Goal: Transaction & Acquisition: Book appointment/travel/reservation

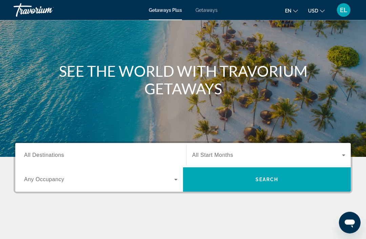
scroll to position [48, 0]
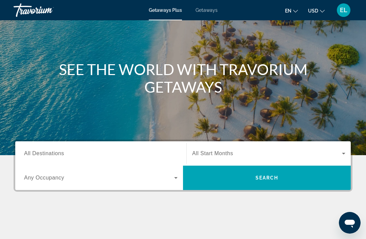
click at [56, 154] on span "All Destinations" at bounding box center [44, 154] width 40 height 6
click at [56, 154] on input "Destination All Destinations" at bounding box center [100, 154] width 153 height 8
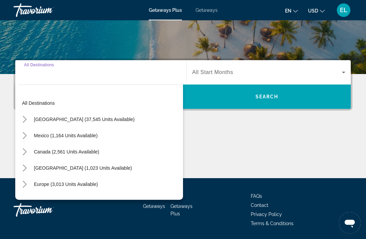
scroll to position [129, 0]
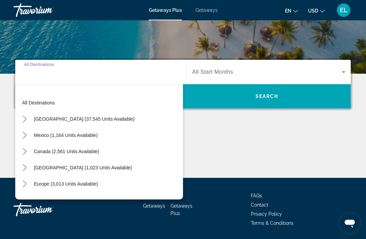
click at [80, 122] on span "Select destination: United States (37,545 units available)" at bounding box center [83, 119] width 107 height 16
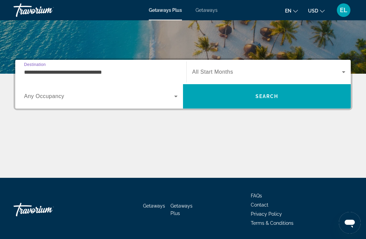
scroll to position [126, 0]
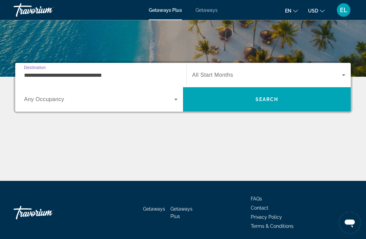
click at [176, 99] on icon "Search widget" at bounding box center [176, 100] width 8 height 8
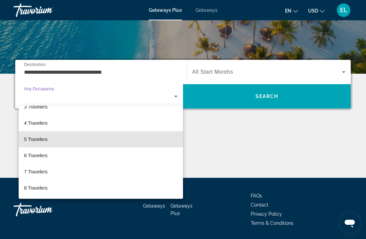
scroll to position [47, 0]
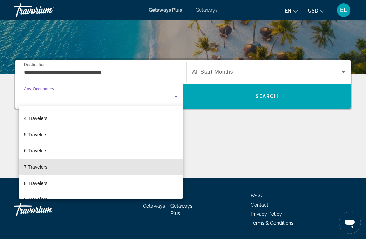
click at [40, 169] on span "7 Travelers" at bounding box center [35, 167] width 23 height 8
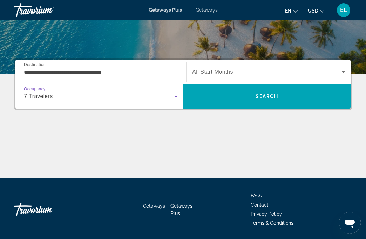
click at [108, 73] on input "**********" at bounding box center [100, 72] width 153 height 8
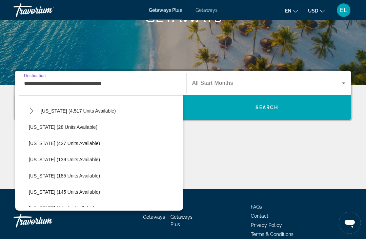
scroll to position [118, 0]
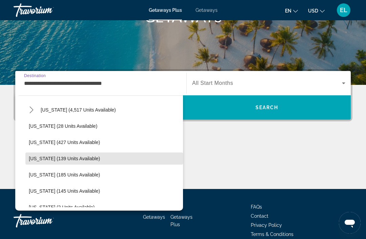
click at [71, 158] on span "[US_STATE] (139 units available)" at bounding box center [64, 158] width 71 height 5
type input "**********"
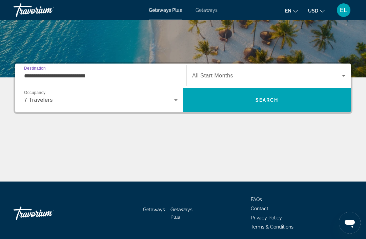
scroll to position [129, 0]
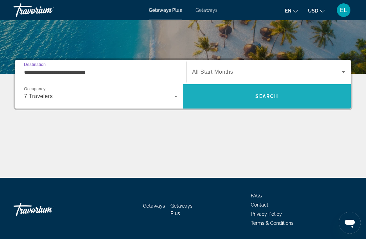
click at [272, 94] on span "Search" at bounding box center [266, 96] width 23 height 5
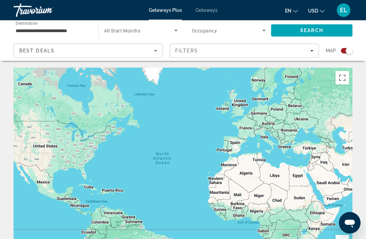
click at [176, 31] on icon "Search widget" at bounding box center [176, 30] width 8 height 8
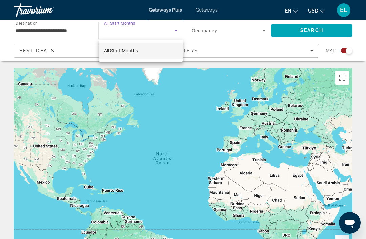
click at [129, 52] on span "All Start Months" at bounding box center [121, 50] width 34 height 5
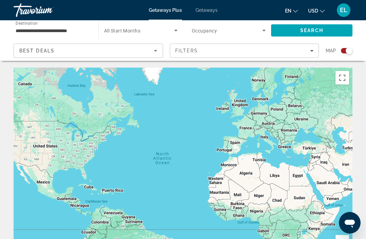
click at [178, 26] on icon "Search widget" at bounding box center [176, 30] width 8 height 8
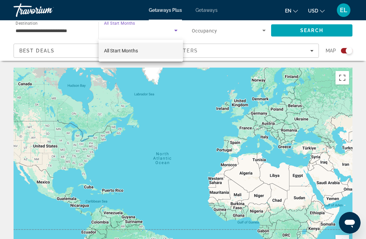
click at [129, 23] on div at bounding box center [183, 119] width 366 height 239
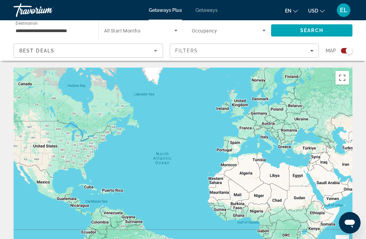
click at [264, 30] on icon "Search widget" at bounding box center [264, 30] width 8 height 8
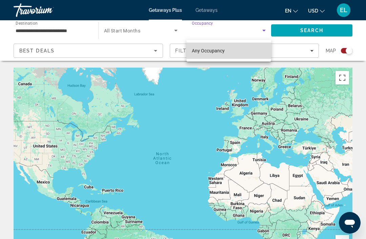
click at [219, 49] on span "Any Occupancy" at bounding box center [208, 50] width 33 height 5
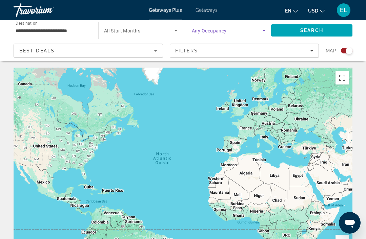
click at [64, 31] on input "**********" at bounding box center [53, 31] width 74 height 8
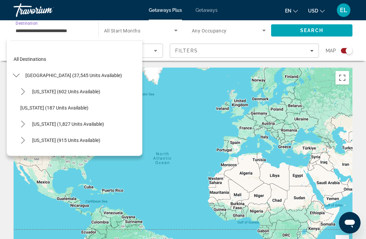
scroll to position [122, 0]
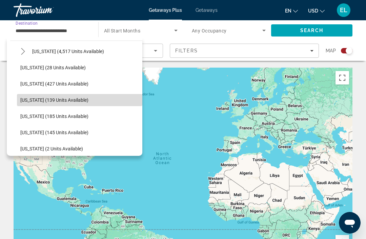
click at [57, 99] on span "[US_STATE] (139 units available)" at bounding box center [54, 100] width 68 height 5
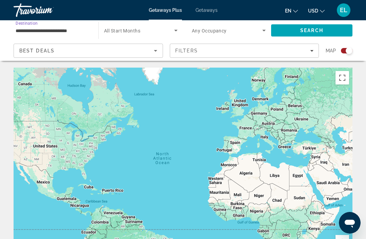
click at [175, 32] on icon "Search widget" at bounding box center [176, 30] width 8 height 8
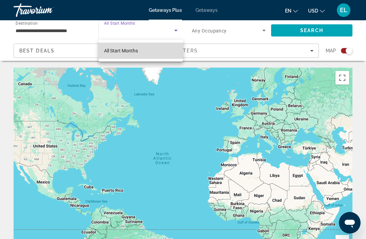
click at [132, 53] on span "All Start Months" at bounding box center [121, 51] width 34 height 8
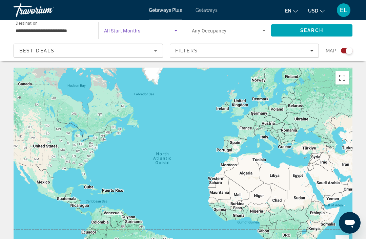
click at [311, 31] on span "Search" at bounding box center [311, 30] width 23 height 5
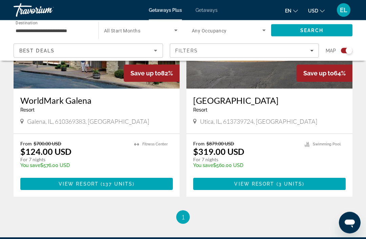
scroll to position [315, 0]
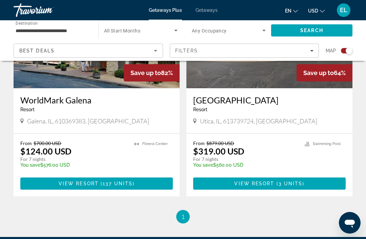
click at [117, 185] on span "137 units" at bounding box center [118, 183] width 30 height 5
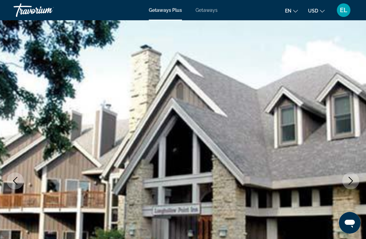
click at [351, 181] on icon "Next image" at bounding box center [350, 181] width 8 height 8
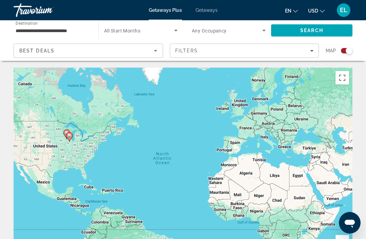
click at [204, 12] on span "Getaways" at bounding box center [206, 9] width 22 height 5
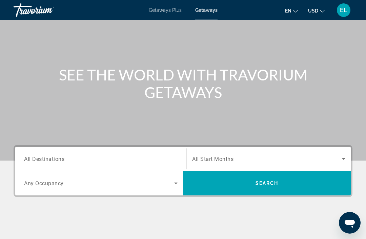
scroll to position [55, 0]
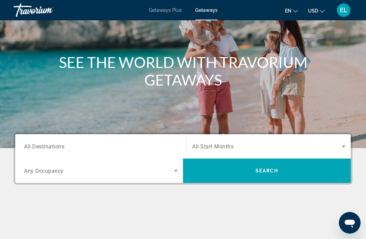
click at [212, 143] on span "Search widget" at bounding box center [267, 147] width 150 height 8
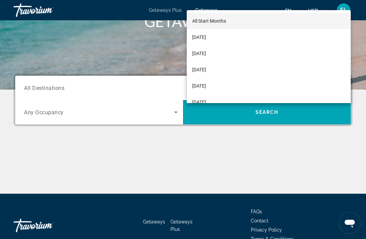
scroll to position [129, 0]
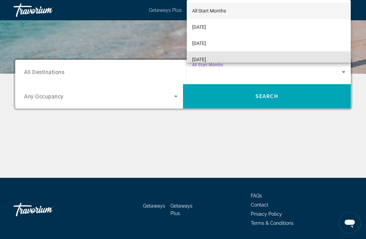
click at [206, 64] on span "[DATE]" at bounding box center [199, 60] width 14 height 8
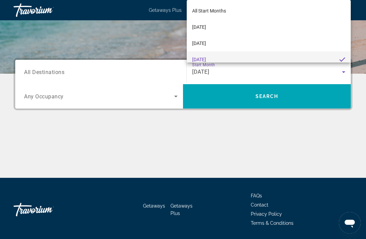
scroll to position [0, 0]
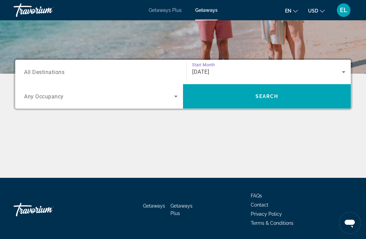
click at [52, 73] on span "All Destinations" at bounding box center [44, 72] width 40 height 6
click at [52, 73] on input "Destination All Destinations" at bounding box center [100, 72] width 153 height 8
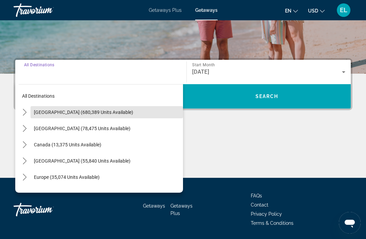
click at [81, 113] on span "[GEOGRAPHIC_DATA] (680,389 units available)" at bounding box center [83, 112] width 99 height 5
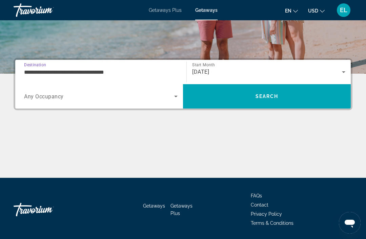
click at [103, 74] on input "**********" at bounding box center [100, 72] width 153 height 8
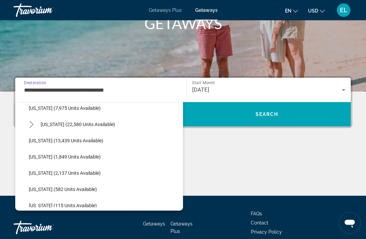
scroll to position [137, 0]
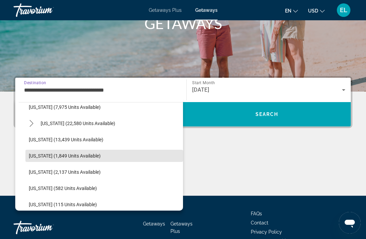
click at [80, 157] on span "[US_STATE] (1,849 units available)" at bounding box center [65, 155] width 72 height 5
type input "**********"
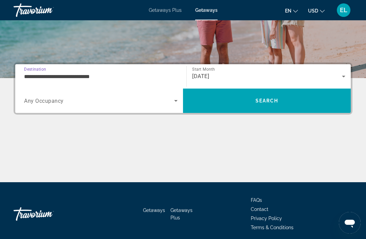
scroll to position [129, 0]
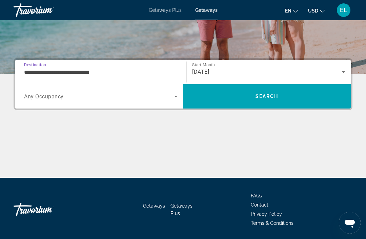
click at [178, 97] on icon "Search widget" at bounding box center [176, 96] width 8 height 8
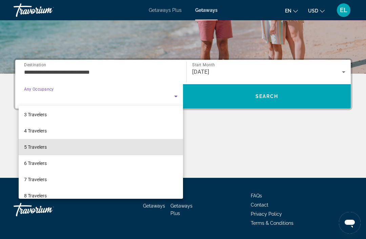
scroll to position [42, 0]
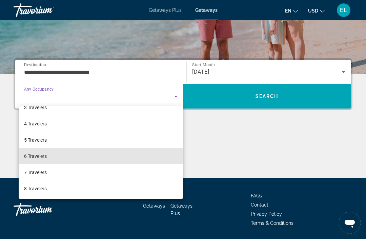
click at [103, 156] on mat-option "6 Travelers" at bounding box center [101, 156] width 164 height 16
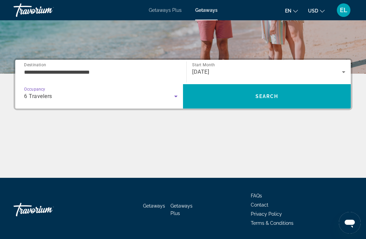
click at [274, 99] on span "Search" at bounding box center [266, 96] width 23 height 5
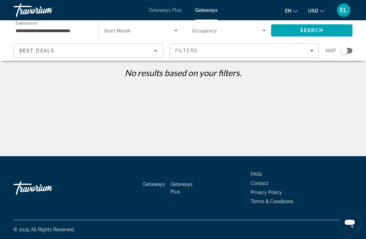
click at [66, 33] on input "**********" at bounding box center [53, 31] width 74 height 8
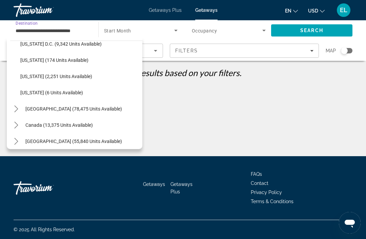
scroll to position [692, 0]
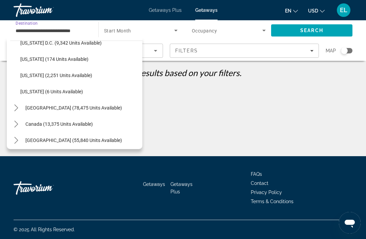
click at [76, 74] on span "[US_STATE] (2,251 units available)" at bounding box center [56, 75] width 72 height 5
type input "**********"
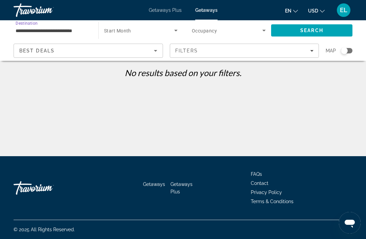
click at [315, 31] on span "Search" at bounding box center [311, 30] width 23 height 5
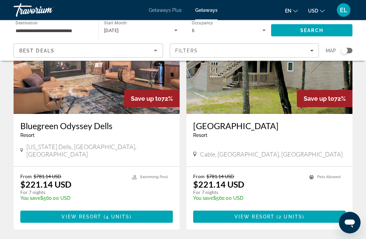
scroll to position [319, 0]
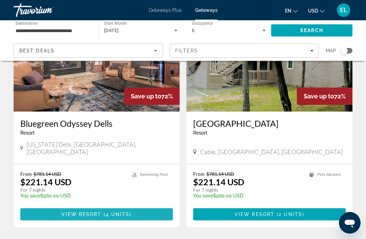
click at [104, 212] on span "( 4 units )" at bounding box center [117, 214] width 30 height 5
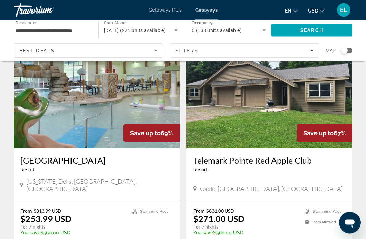
scroll to position [996, 0]
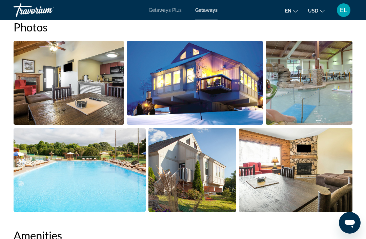
scroll to position [470, 0]
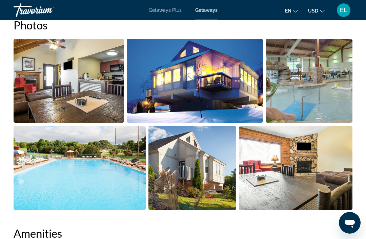
click at [88, 96] on img "Open full-screen image slider" at bounding box center [69, 81] width 110 height 84
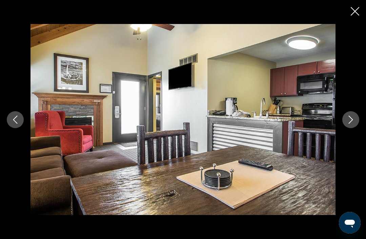
click at [352, 124] on icon "Next image" at bounding box center [350, 120] width 4 height 8
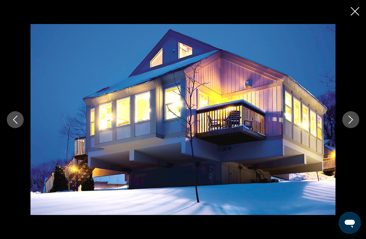
click at [345, 128] on button "Next image" at bounding box center [350, 119] width 17 height 17
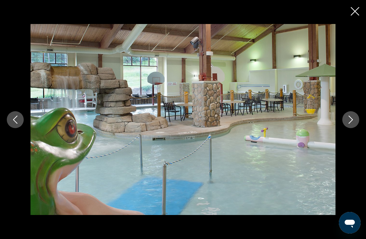
click at [347, 124] on icon "Next image" at bounding box center [350, 120] width 8 height 8
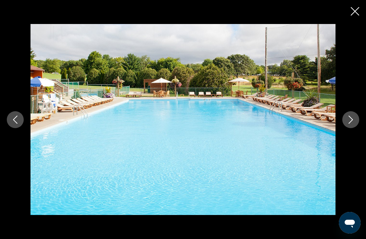
click at [349, 124] on icon "Next image" at bounding box center [350, 120] width 4 height 8
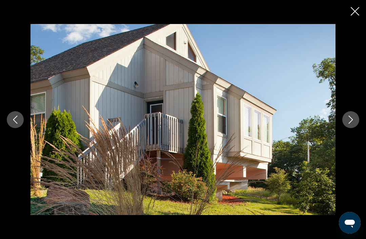
click at [350, 124] on icon "Next image" at bounding box center [350, 120] width 8 height 8
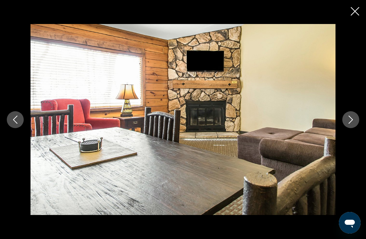
click at [349, 124] on icon "Next image" at bounding box center [350, 120] width 8 height 8
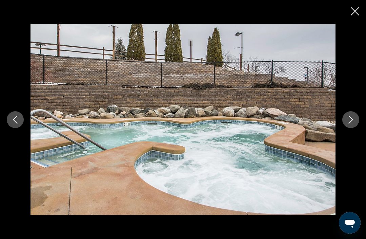
click at [347, 128] on button "Next image" at bounding box center [350, 119] width 17 height 17
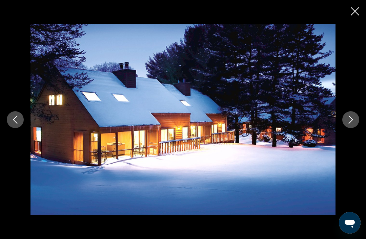
click at [348, 128] on button "Next image" at bounding box center [350, 119] width 17 height 17
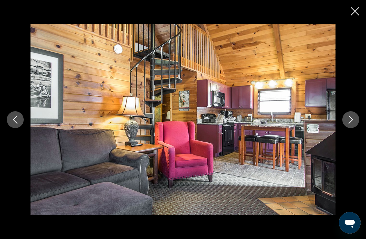
click at [352, 124] on icon "Next image" at bounding box center [350, 120] width 4 height 8
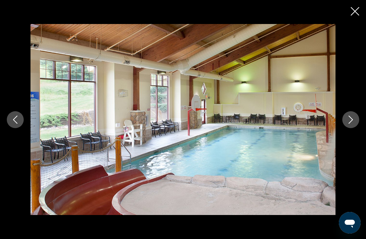
click at [348, 124] on icon "Next image" at bounding box center [350, 120] width 8 height 8
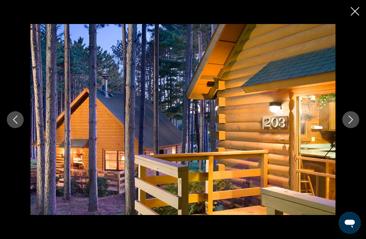
click at [349, 124] on icon "Next image" at bounding box center [350, 120] width 8 height 8
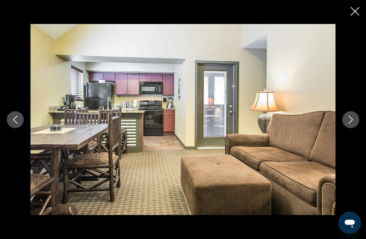
click at [348, 124] on icon "Next image" at bounding box center [350, 120] width 8 height 8
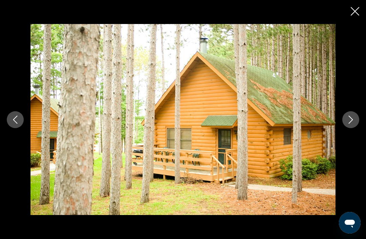
click at [343, 128] on button "Next image" at bounding box center [350, 119] width 17 height 17
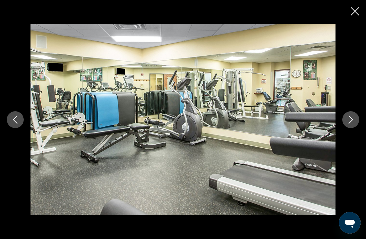
click at [347, 124] on icon "Next image" at bounding box center [350, 120] width 8 height 8
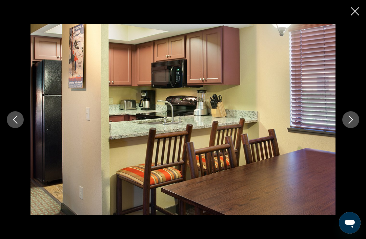
click at [353, 124] on icon "Next image" at bounding box center [350, 120] width 8 height 8
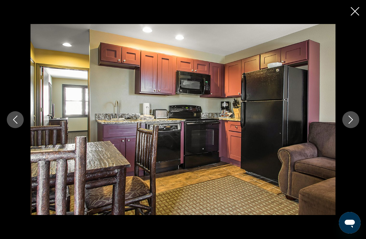
click at [350, 124] on icon "Next image" at bounding box center [350, 120] width 8 height 8
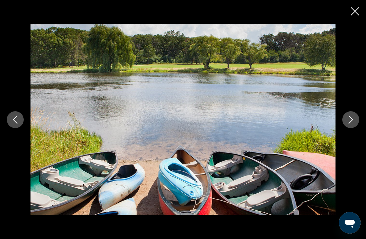
click at [353, 124] on icon "Next image" at bounding box center [350, 120] width 8 height 8
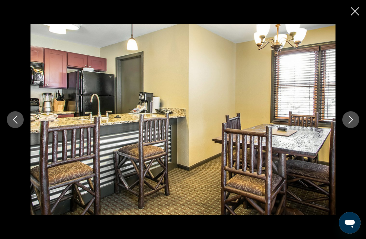
click at [351, 124] on icon "Next image" at bounding box center [350, 120] width 8 height 8
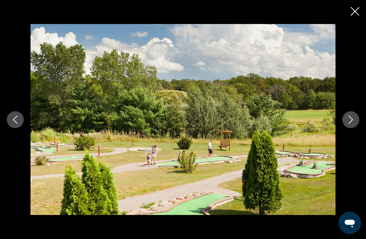
click at [351, 124] on icon "Next image" at bounding box center [350, 120] width 4 height 8
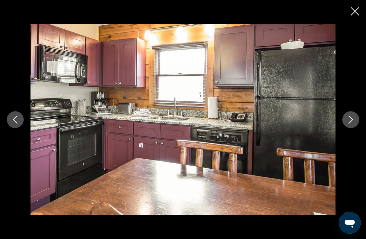
click at [351, 124] on icon "Next image" at bounding box center [350, 120] width 4 height 8
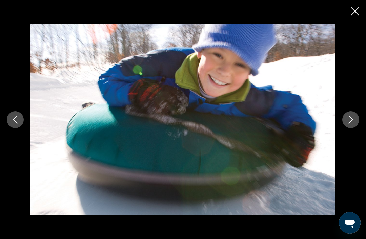
click at [352, 124] on icon "Next image" at bounding box center [350, 120] width 8 height 8
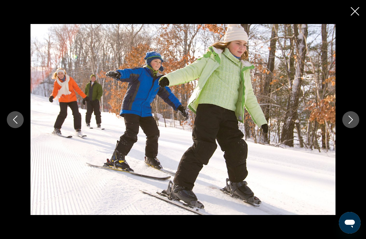
click at [358, 128] on button "Next image" at bounding box center [350, 119] width 17 height 17
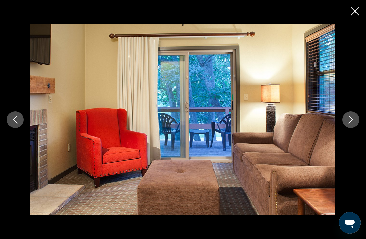
click at [353, 124] on icon "Next image" at bounding box center [350, 120] width 8 height 8
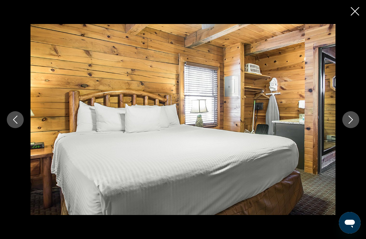
click at [351, 12] on icon "Close slideshow" at bounding box center [354, 11] width 8 height 8
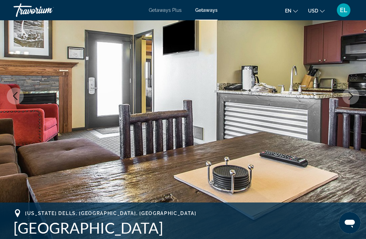
scroll to position [0, 0]
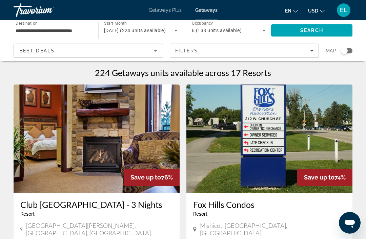
click at [262, 32] on icon "Search widget" at bounding box center [264, 30] width 8 height 8
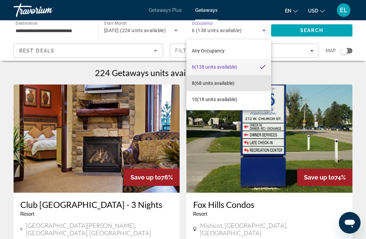
click at [220, 84] on span "8 (68 units available)" at bounding box center [213, 83] width 43 height 8
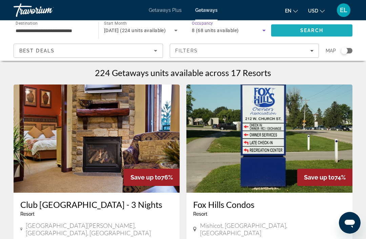
click at [321, 33] on span "Search" at bounding box center [311, 30] width 23 height 5
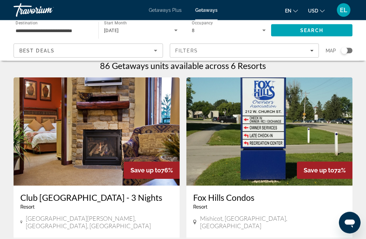
scroll to position [4, 0]
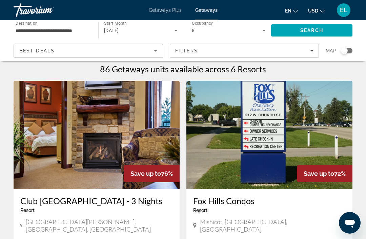
click at [119, 30] on span "[DATE]" at bounding box center [111, 30] width 15 height 5
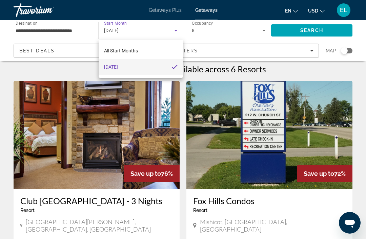
click at [233, 35] on div at bounding box center [183, 119] width 366 height 239
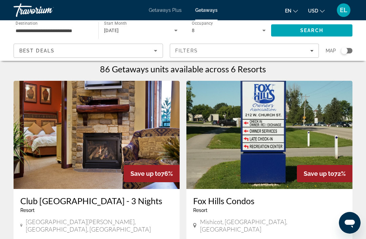
click at [128, 140] on img "Main content" at bounding box center [97, 135] width 166 height 108
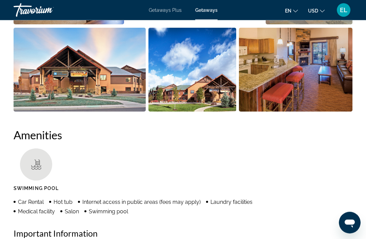
scroll to position [538, 0]
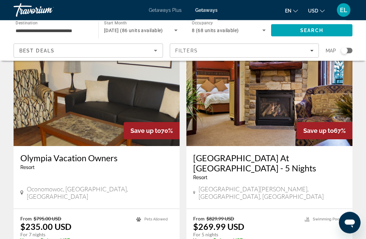
scroll to position [285, 0]
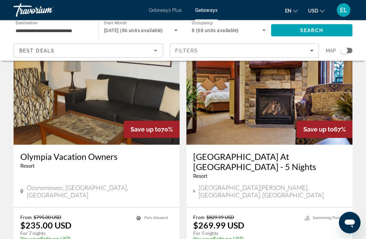
click at [98, 109] on img "Main content" at bounding box center [97, 91] width 166 height 108
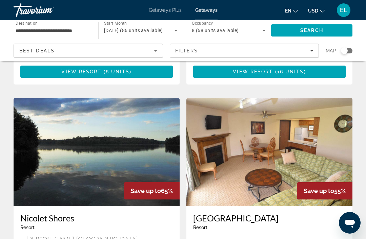
scroll to position [472, 0]
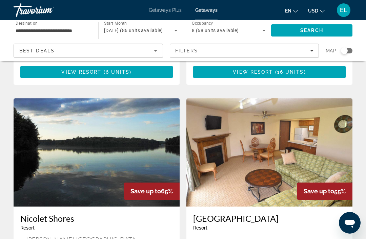
click at [313, 153] on img "Main content" at bounding box center [269, 153] width 166 height 108
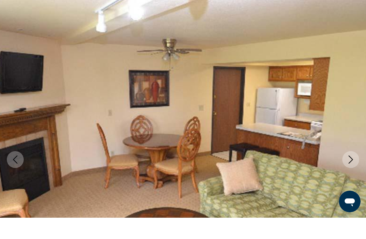
scroll to position [22, 0]
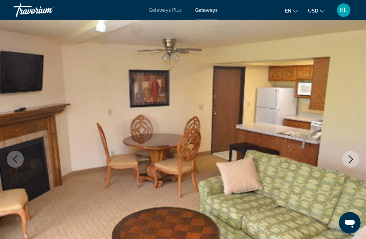
click at [348, 158] on icon "Next image" at bounding box center [350, 159] width 8 height 8
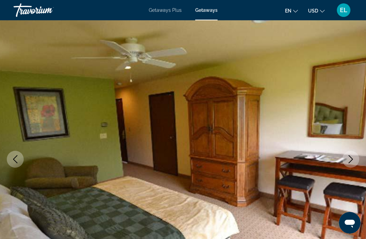
click at [349, 161] on icon "Next image" at bounding box center [350, 159] width 8 height 8
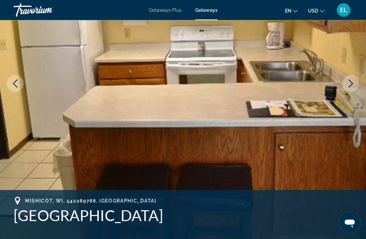
scroll to position [98, 0]
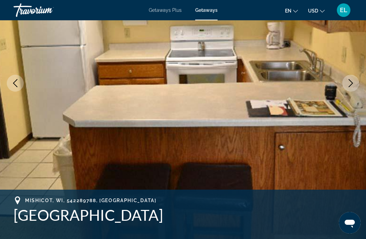
click at [350, 85] on icon "Next image" at bounding box center [350, 83] width 8 height 8
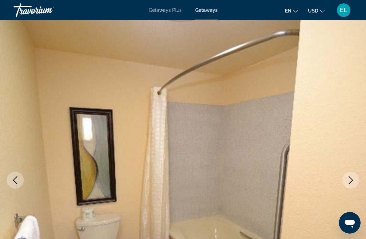
scroll to position [0, 0]
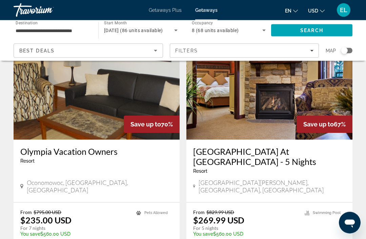
scroll to position [287, 0]
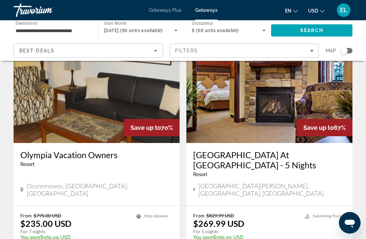
click at [294, 109] on img "Main content" at bounding box center [269, 89] width 166 height 108
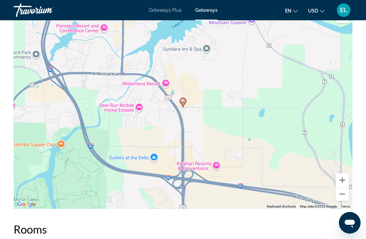
scroll to position [1114, 0]
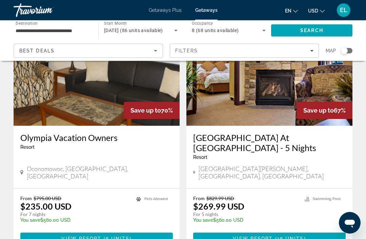
scroll to position [295, 0]
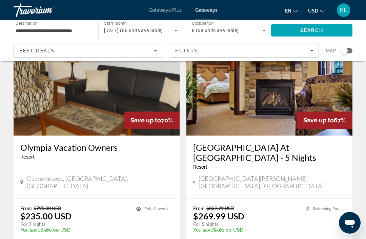
click at [149, 84] on img "Main content" at bounding box center [97, 81] width 166 height 108
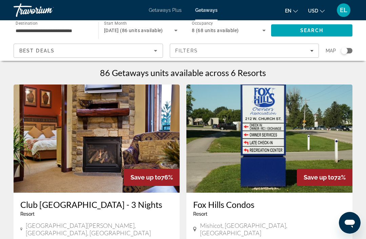
click at [286, 138] on img "Main content" at bounding box center [269, 139] width 166 height 108
click at [135, 160] on img "Main content" at bounding box center [97, 139] width 166 height 108
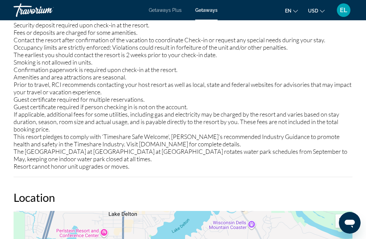
scroll to position [915, 0]
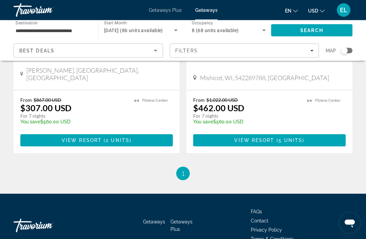
scroll to position [645, 0]
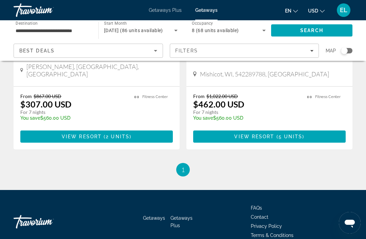
click at [187, 163] on li "You're on page 1" at bounding box center [183, 170] width 14 height 14
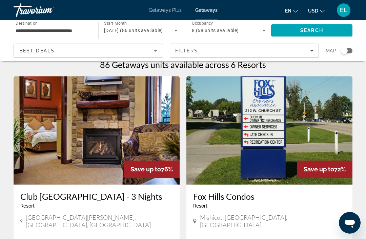
scroll to position [0, 0]
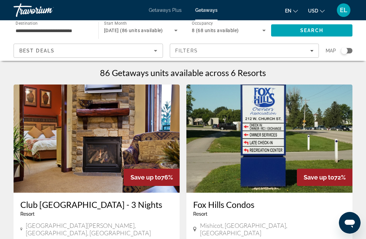
click at [265, 31] on icon "Search widget" at bounding box center [264, 30] width 8 height 8
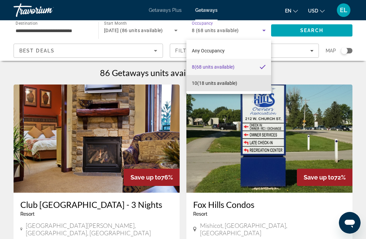
click at [216, 83] on span "10 (18 units available)" at bounding box center [214, 83] width 45 height 8
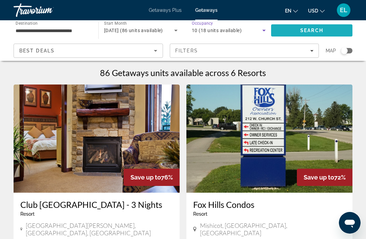
click at [314, 28] on span "Search" at bounding box center [311, 30] width 23 height 5
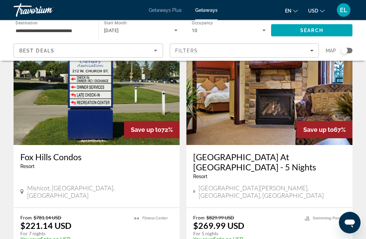
scroll to position [52, 0]
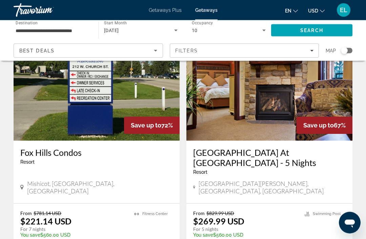
click at [272, 108] on img "Main content" at bounding box center [269, 87] width 166 height 108
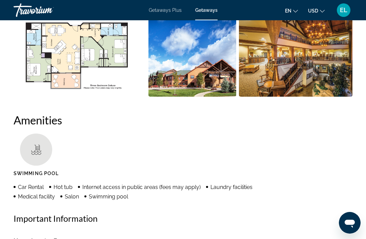
scroll to position [555, 0]
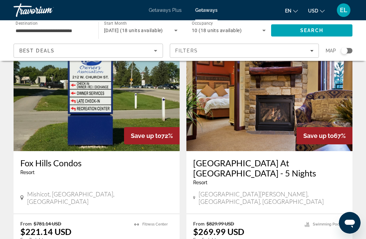
scroll to position [41, 0]
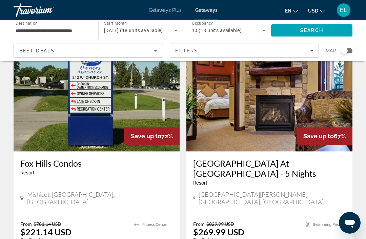
click at [292, 121] on img "Main content" at bounding box center [269, 97] width 166 height 108
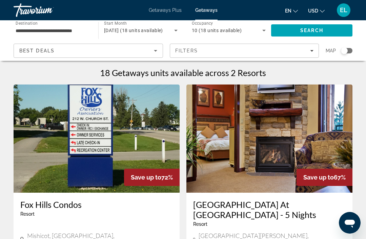
click at [138, 165] on img "Main content" at bounding box center [97, 139] width 166 height 108
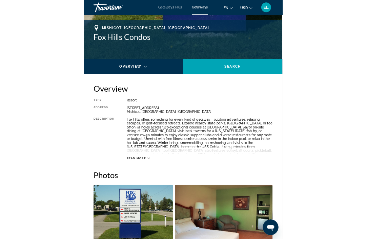
scroll to position [305, 0]
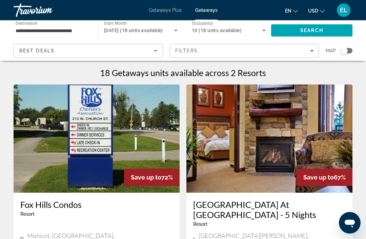
click at [71, 32] on input "**********" at bounding box center [53, 31] width 74 height 8
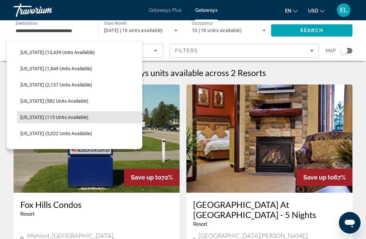
scroll to position [162, 0]
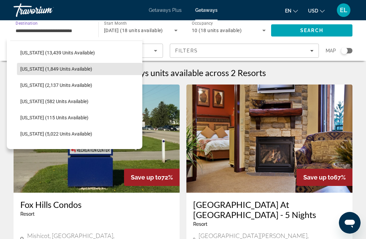
click at [61, 68] on span "[US_STATE] (1,849 units available)" at bounding box center [56, 68] width 72 height 5
type input "**********"
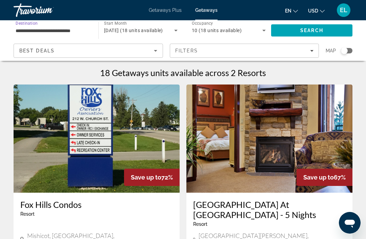
click at [311, 32] on span "Search" at bounding box center [311, 30] width 23 height 5
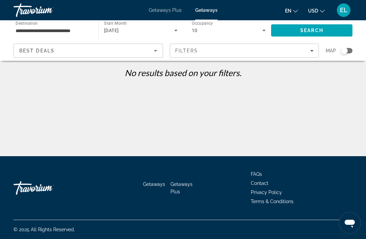
click at [265, 34] on icon "Search widget" at bounding box center [264, 30] width 8 height 8
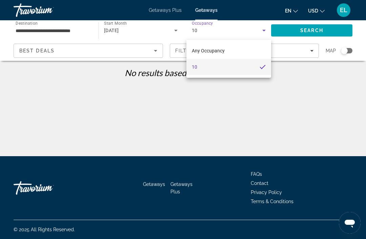
click at [214, 53] on span "Any Occupancy" at bounding box center [208, 50] width 33 height 5
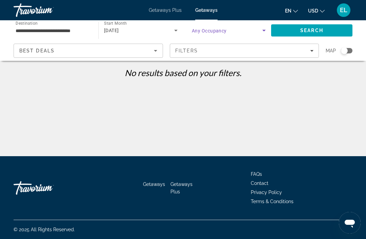
click at [304, 29] on span "Search" at bounding box center [311, 30] width 23 height 5
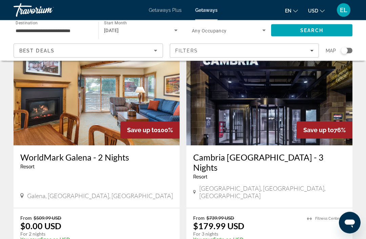
click at [121, 113] on img "Main content" at bounding box center [97, 92] width 166 height 108
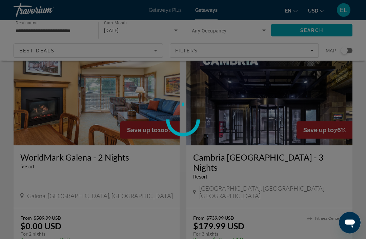
scroll to position [47, 0]
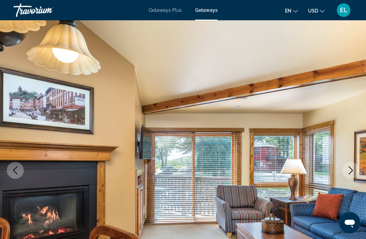
scroll to position [17, 0]
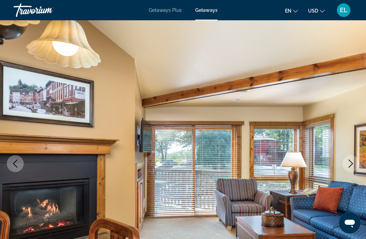
click at [350, 167] on icon "Next image" at bounding box center [350, 164] width 8 height 8
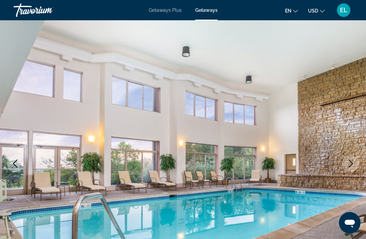
click at [349, 164] on icon "Next image" at bounding box center [350, 164] width 8 height 8
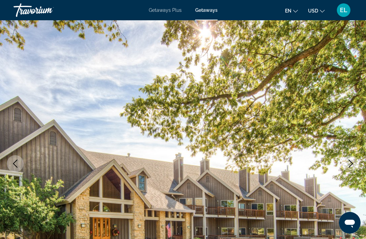
click at [350, 165] on icon "Next image" at bounding box center [350, 164] width 8 height 8
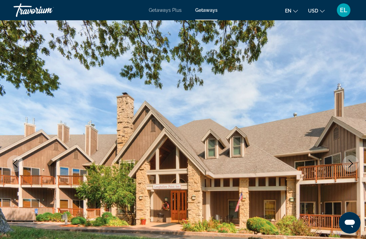
click at [348, 164] on icon "Next image" at bounding box center [350, 164] width 8 height 8
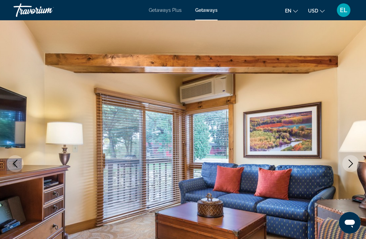
click at [347, 169] on button "Next image" at bounding box center [350, 163] width 17 height 17
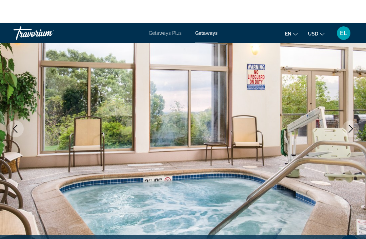
scroll to position [0, 0]
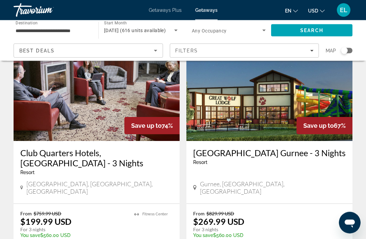
scroll to position [300, 0]
click at [258, 104] on img "Main content" at bounding box center [269, 87] width 166 height 108
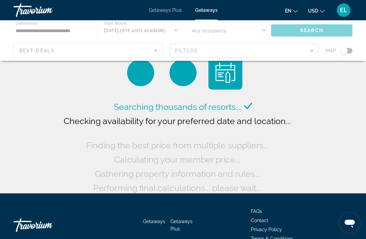
click at [253, 40] on div "Main content" at bounding box center [183, 40] width 366 height 41
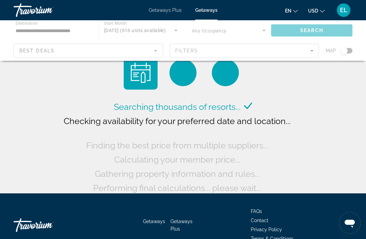
click at [265, 31] on div "Main content" at bounding box center [183, 40] width 366 height 41
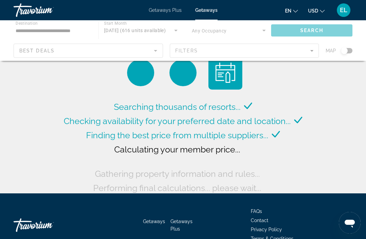
click at [222, 31] on div "Main content" at bounding box center [183, 40] width 366 height 41
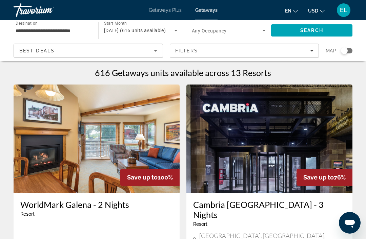
click at [261, 31] on icon "Search widget" at bounding box center [264, 30] width 8 height 8
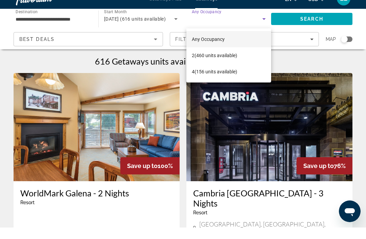
scroll to position [12, 0]
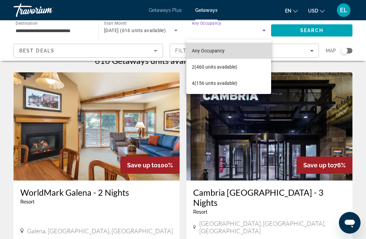
click at [242, 51] on mat-option "Any Occupancy" at bounding box center [228, 51] width 85 height 16
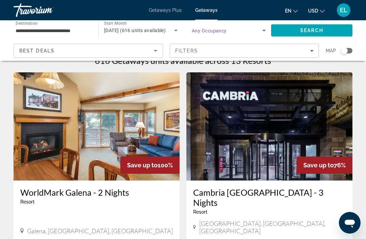
click at [266, 31] on icon "Search widget" at bounding box center [264, 30] width 8 height 8
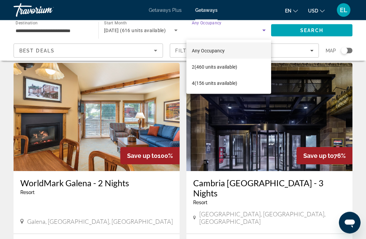
scroll to position [22, 0]
click at [249, 50] on mat-option "Any Occupancy" at bounding box center [228, 51] width 85 height 16
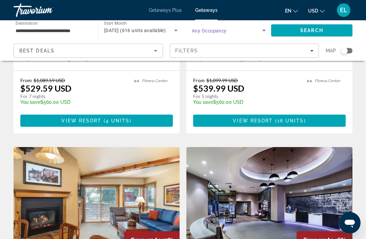
scroll to position [1167, 0]
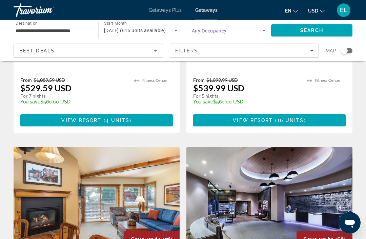
click at [262, 32] on icon "Search widget" at bounding box center [264, 30] width 8 height 8
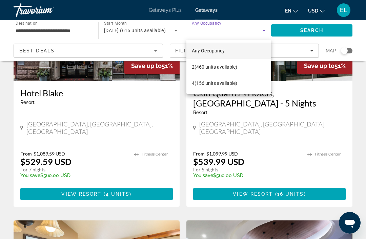
scroll to position [1093, 0]
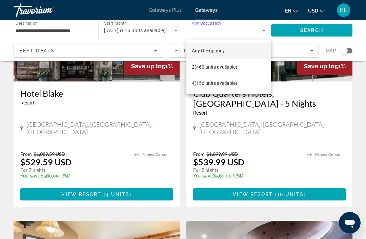
click at [137, 49] on div at bounding box center [183, 119] width 366 height 239
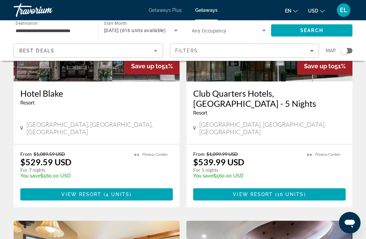
click at [262, 29] on icon "Search widget" at bounding box center [264, 30] width 8 height 8
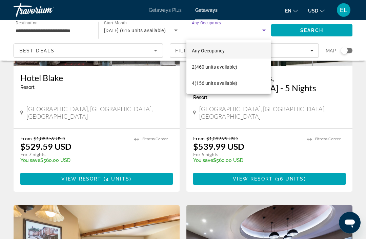
scroll to position [1108, 0]
click at [235, 33] on div at bounding box center [183, 119] width 366 height 239
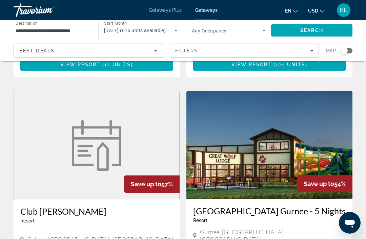
scroll to position [736, 0]
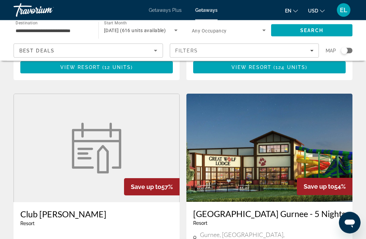
click at [85, 146] on figure "Main content" at bounding box center [96, 148] width 165 height 108
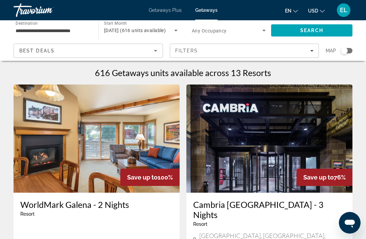
click at [60, 33] on input "**********" at bounding box center [53, 31] width 74 height 8
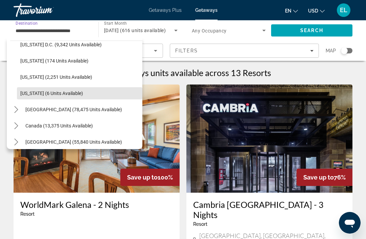
scroll to position [689, 0]
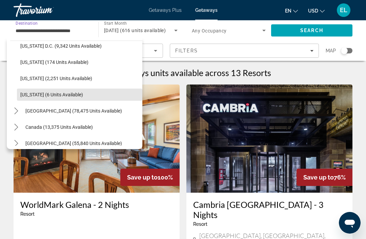
click at [113, 89] on span "Select destination: Wyoming (6 units available)" at bounding box center [79, 95] width 125 height 16
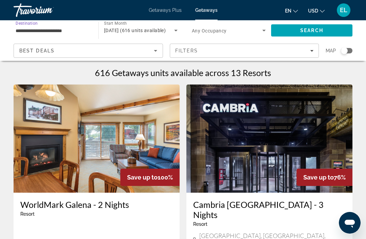
click at [57, 33] on input "**********" at bounding box center [53, 31] width 74 height 8
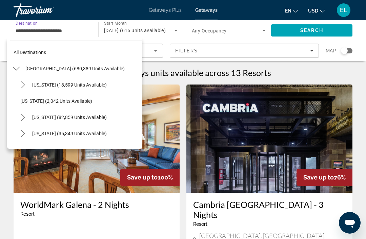
scroll to position [690, 0]
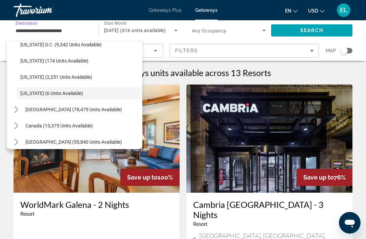
click at [68, 78] on span "[US_STATE] (2,251 units available)" at bounding box center [56, 76] width 72 height 5
type input "**********"
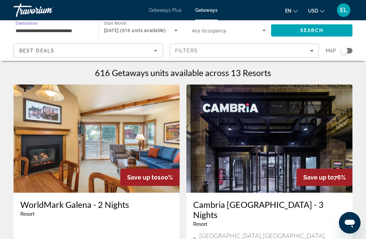
click at [264, 31] on icon "Search widget" at bounding box center [264, 30] width 8 height 8
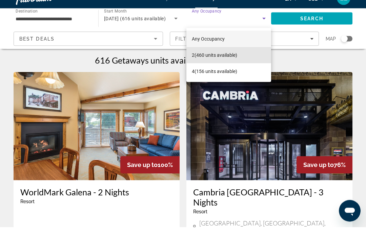
scroll to position [14, 0]
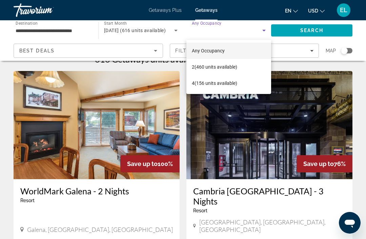
click at [213, 24] on div at bounding box center [183, 119] width 366 height 239
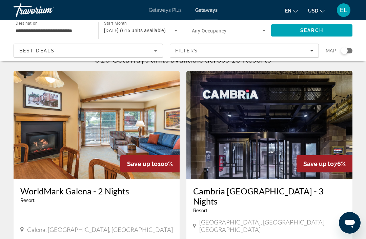
click at [204, 34] on span "Search widget" at bounding box center [227, 30] width 70 height 8
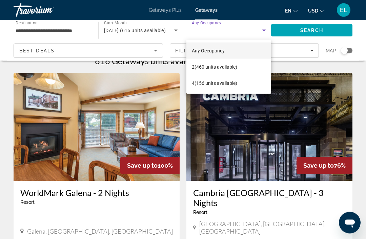
scroll to position [12, 0]
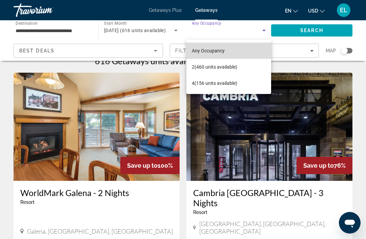
click at [246, 50] on mat-option "Any Occupancy" at bounding box center [228, 51] width 85 height 16
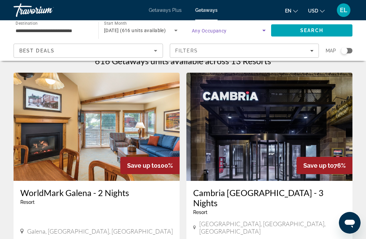
click at [177, 33] on icon "Search widget" at bounding box center [176, 30] width 8 height 8
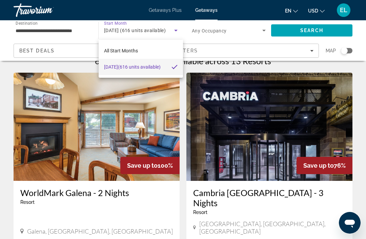
click at [314, 28] on div at bounding box center [183, 119] width 366 height 239
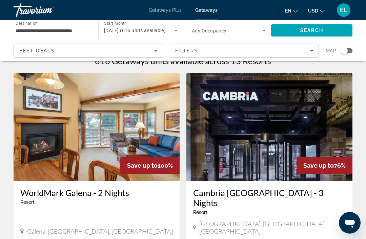
click at [310, 33] on span "Search" at bounding box center [311, 30] width 23 height 5
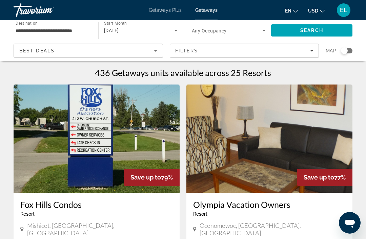
click at [261, 32] on icon "Search widget" at bounding box center [264, 30] width 8 height 8
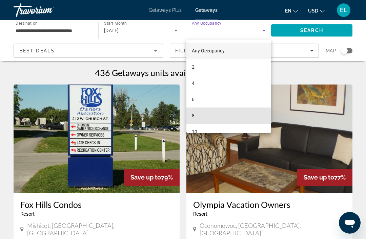
click at [196, 116] on mat-option "8" at bounding box center [228, 116] width 85 height 16
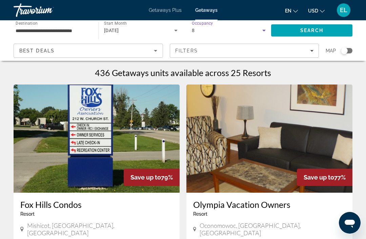
click at [323, 30] on span "Search" at bounding box center [311, 30] width 23 height 5
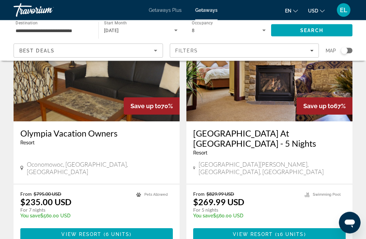
scroll to position [309, 0]
click at [100, 107] on img "Main content" at bounding box center [97, 67] width 166 height 108
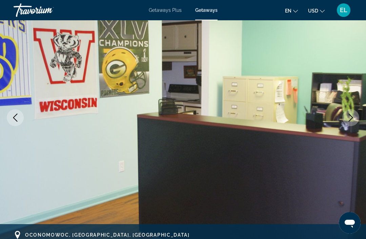
scroll to position [55, 0]
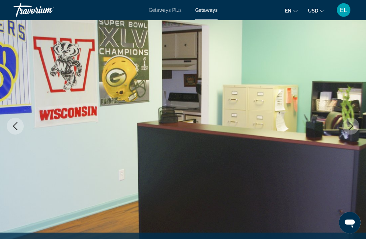
click at [350, 126] on icon "Next image" at bounding box center [350, 127] width 8 height 8
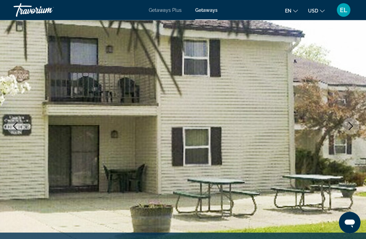
click at [345, 125] on button "Next image" at bounding box center [350, 126] width 17 height 17
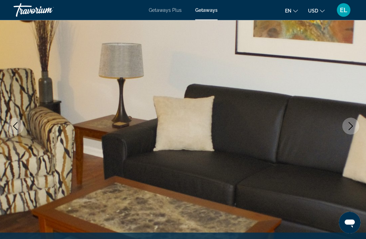
click at [349, 125] on icon "Next image" at bounding box center [350, 127] width 8 height 8
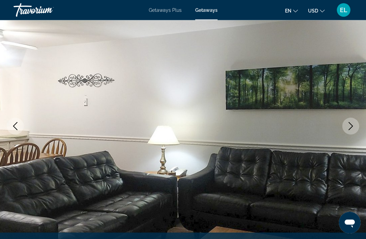
click at [348, 130] on icon "Next image" at bounding box center [350, 127] width 4 height 8
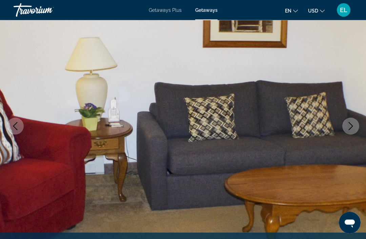
click at [351, 127] on icon "Next image" at bounding box center [350, 127] width 4 height 8
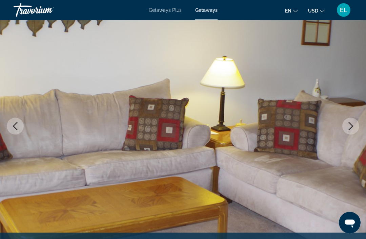
click at [353, 126] on icon "Next image" at bounding box center [350, 127] width 8 height 8
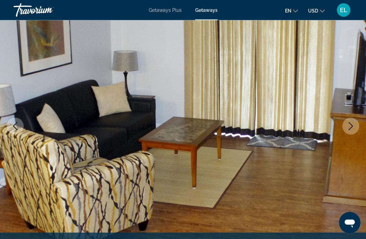
click at [359, 123] on img "Main content" at bounding box center [183, 127] width 366 height 322
click at [348, 127] on icon "Next image" at bounding box center [350, 127] width 8 height 8
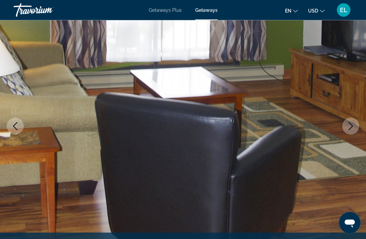
click at [351, 124] on icon "Next image" at bounding box center [350, 127] width 8 height 8
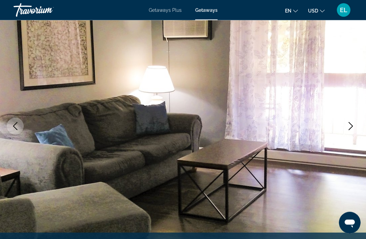
scroll to position [0, 0]
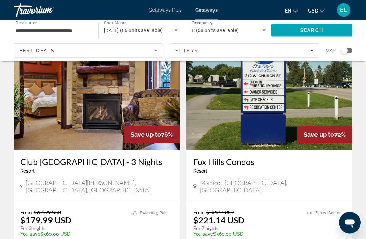
scroll to position [43, 0]
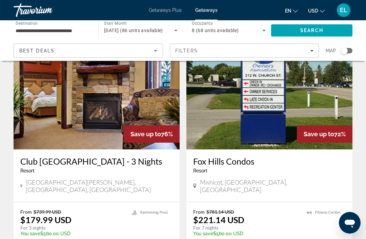
click at [115, 110] on img "Main content" at bounding box center [97, 95] width 166 height 108
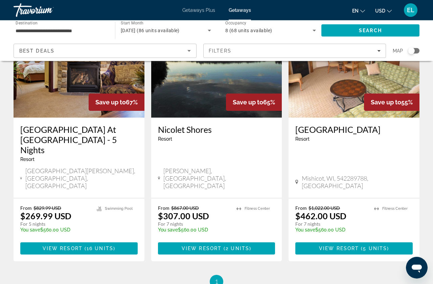
scroll to position [333, 0]
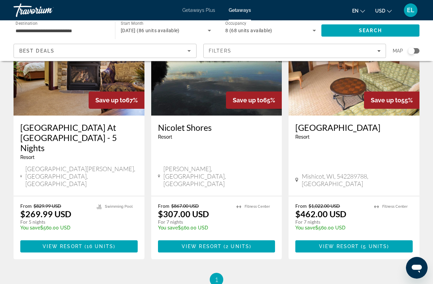
click at [66, 112] on img "Main content" at bounding box center [79, 61] width 131 height 108
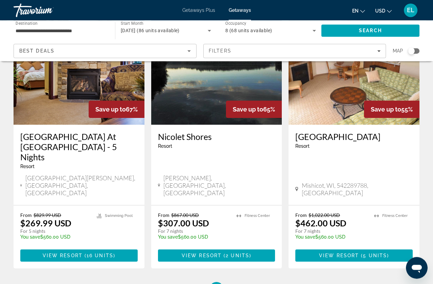
scroll to position [324, 0]
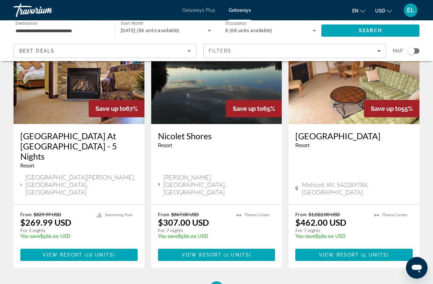
click at [390, 109] on img "Main content" at bounding box center [354, 70] width 131 height 108
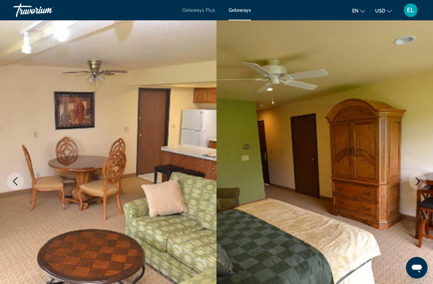
click at [417, 185] on icon "Next image" at bounding box center [418, 181] width 8 height 8
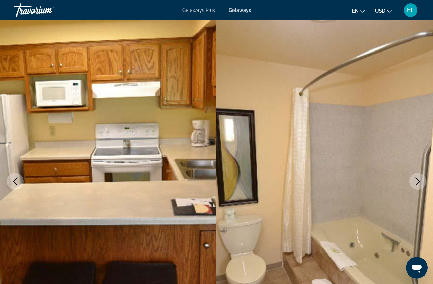
click at [416, 185] on icon "Next image" at bounding box center [418, 181] width 8 height 8
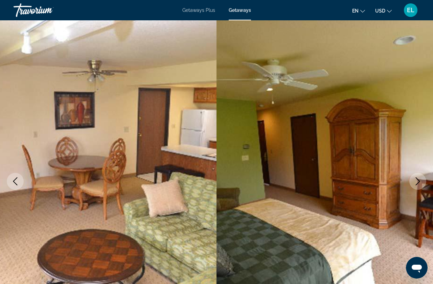
click at [417, 185] on icon "Next image" at bounding box center [418, 181] width 8 height 8
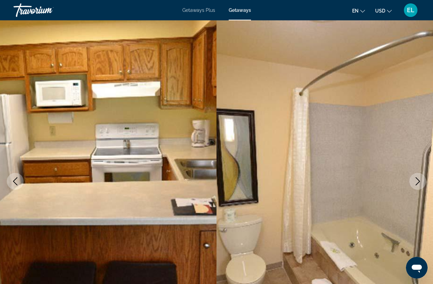
click at [420, 185] on icon "Next image" at bounding box center [418, 181] width 8 height 8
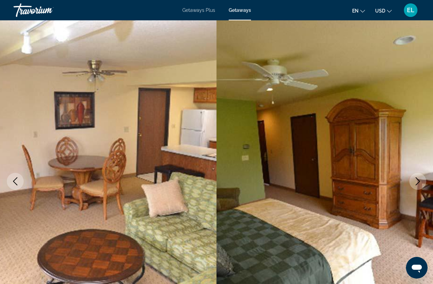
click at [419, 185] on icon "Next image" at bounding box center [418, 181] width 8 height 8
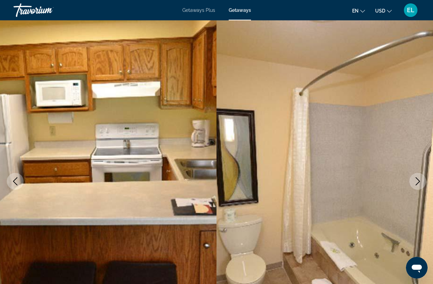
click at [417, 185] on icon "Next image" at bounding box center [418, 181] width 4 height 8
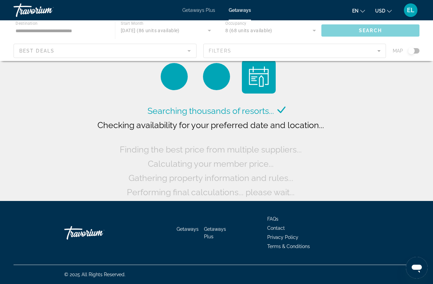
click at [315, 35] on div "Main content" at bounding box center [216, 40] width 433 height 41
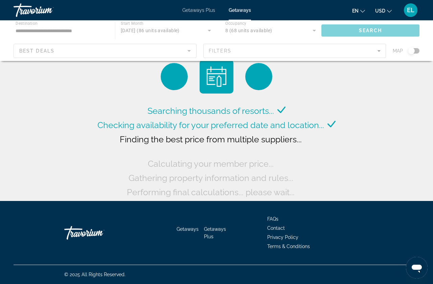
click at [315, 35] on div "Main content" at bounding box center [216, 40] width 433 height 41
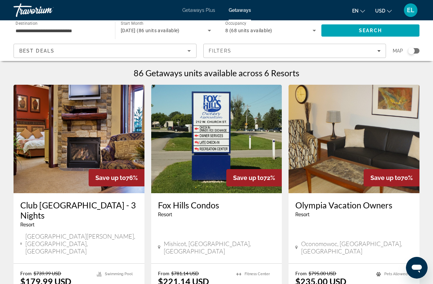
click at [312, 35] on icon "Search widget" at bounding box center [314, 30] width 8 height 8
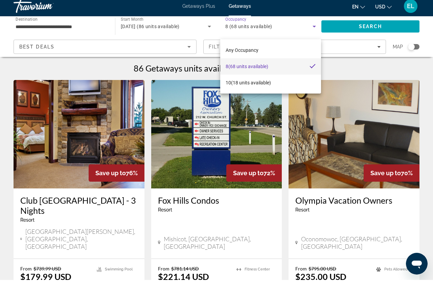
scroll to position [5, 0]
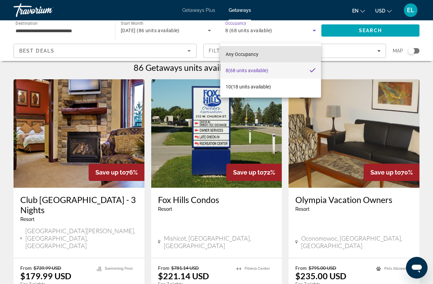
click at [265, 54] on mat-option "Any Occupancy" at bounding box center [270, 54] width 101 height 16
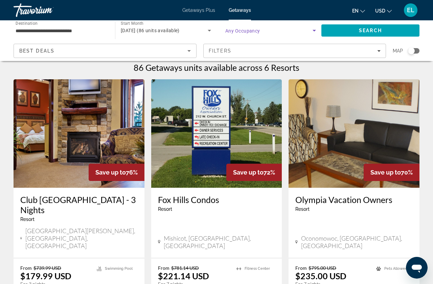
click at [241, 35] on span "Search widget" at bounding box center [268, 30] width 87 height 8
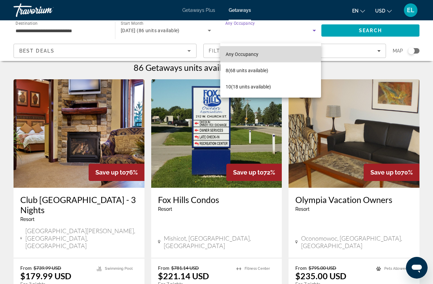
click at [305, 52] on mat-option "Any Occupancy" at bounding box center [270, 54] width 101 height 16
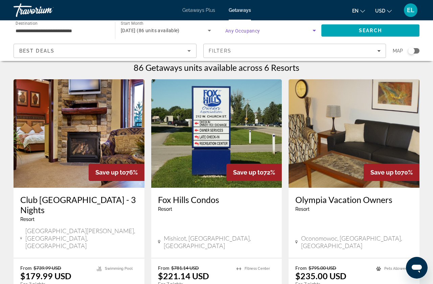
click at [316, 35] on icon "Search widget" at bounding box center [314, 30] width 8 height 8
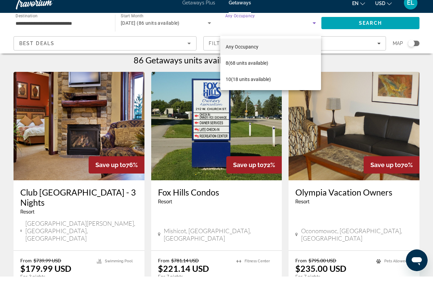
scroll to position [14, 0]
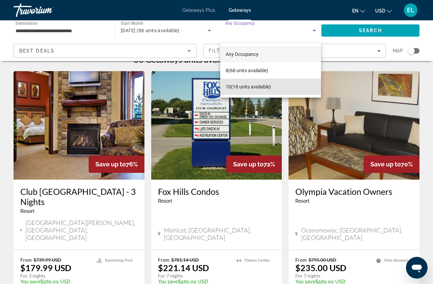
click at [260, 88] on span "10 (18 units available)" at bounding box center [248, 87] width 45 height 8
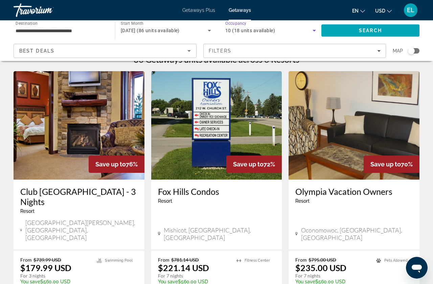
click at [363, 32] on span "Search" at bounding box center [370, 30] width 23 height 5
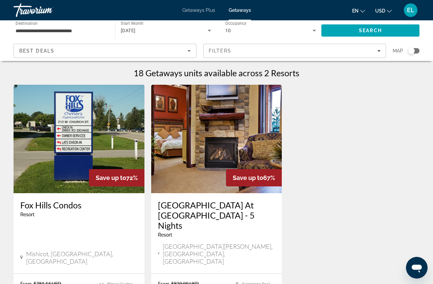
click at [203, 10] on span "Getaways Plus" at bounding box center [198, 9] width 33 height 5
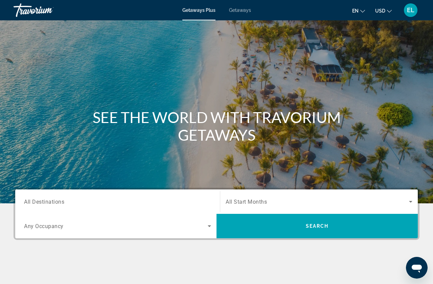
click at [55, 205] on span "All Destinations" at bounding box center [44, 201] width 40 height 6
click at [55, 206] on input "Destination All Destinations" at bounding box center [117, 202] width 187 height 8
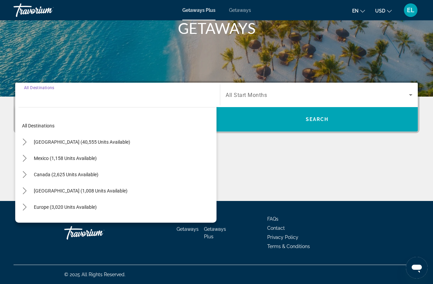
scroll to position [146, 0]
click at [91, 139] on span "United States (40,555 units available)" at bounding box center [82, 141] width 96 height 5
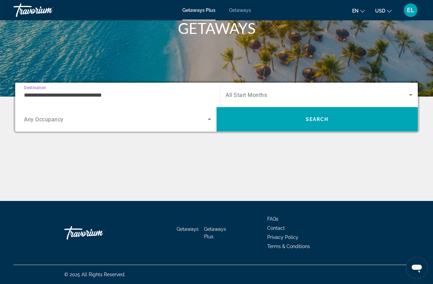
click at [111, 91] on input "**********" at bounding box center [117, 95] width 187 height 8
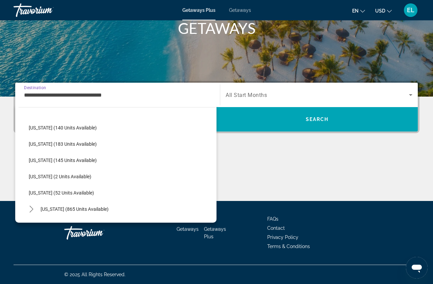
scroll to position [176, 0]
click at [78, 129] on span "Illinois (140 units available)" at bounding box center [63, 127] width 68 height 5
type input "**********"
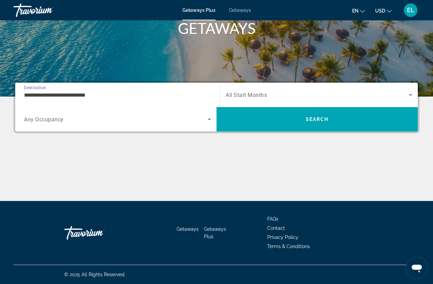
scroll to position [146, 0]
click at [428, 81] on div "**********" at bounding box center [216, 141] width 433 height 120
click at [413, 91] on icon "Search widget" at bounding box center [411, 95] width 8 height 8
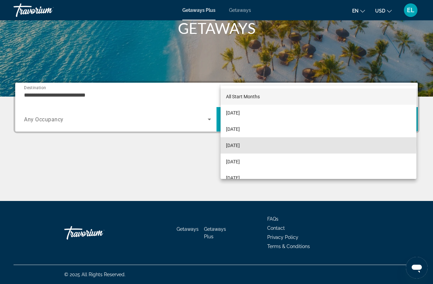
click at [240, 143] on span "[DATE]" at bounding box center [233, 145] width 14 height 8
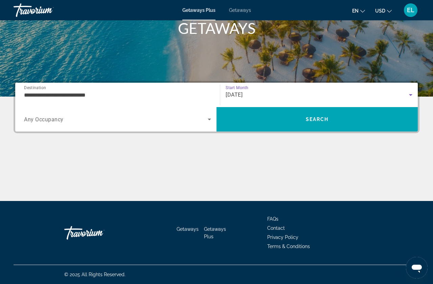
click at [211, 119] on icon "Search widget" at bounding box center [209, 120] width 3 height 2
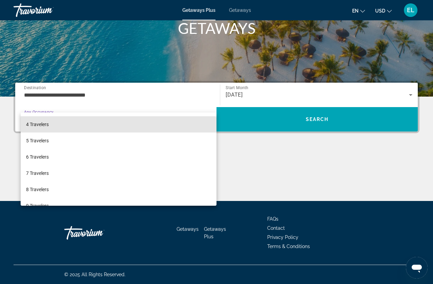
scroll to position [48, 0]
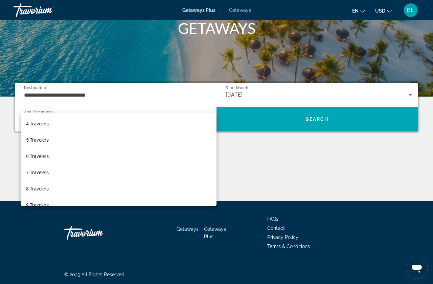
click at [42, 189] on span "8 Travelers" at bounding box center [37, 189] width 23 height 8
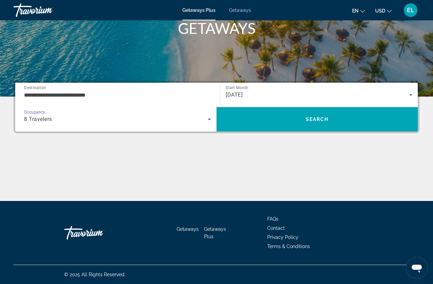
click at [329, 111] on span "Search" at bounding box center [317, 119] width 201 height 16
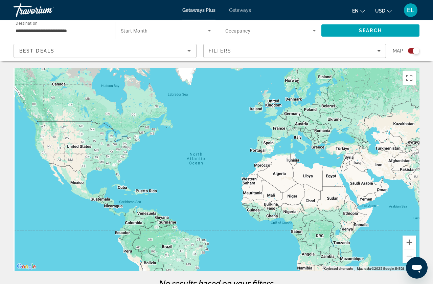
click at [376, 33] on span "Search" at bounding box center [370, 30] width 23 height 5
click at [202, 35] on span "Search widget" at bounding box center [164, 30] width 87 height 8
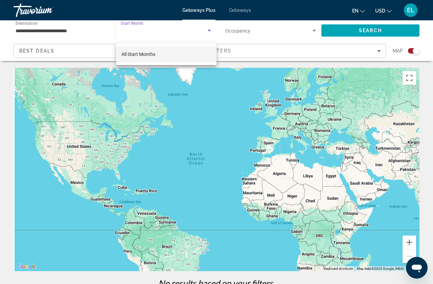
click at [149, 53] on span "All Start Months" at bounding box center [139, 53] width 34 height 5
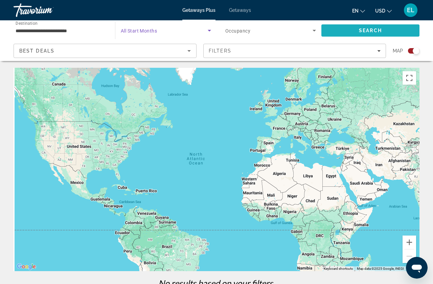
click at [377, 33] on span "Search" at bounding box center [370, 30] width 23 height 5
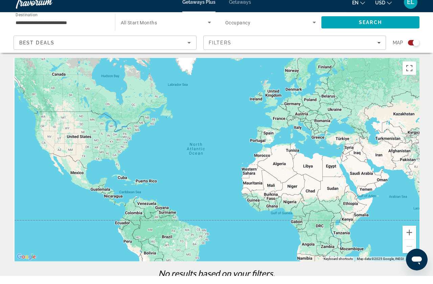
scroll to position [10, 0]
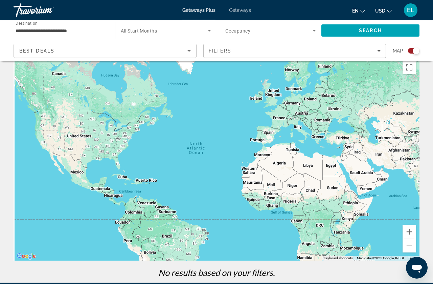
click at [318, 31] on icon "Search widget" at bounding box center [314, 30] width 8 height 8
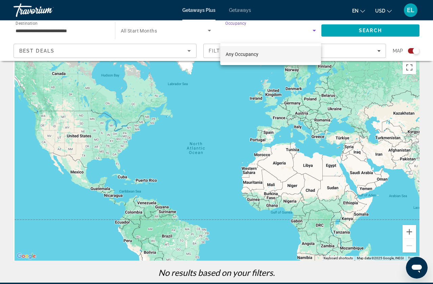
click at [210, 35] on div at bounding box center [216, 142] width 433 height 284
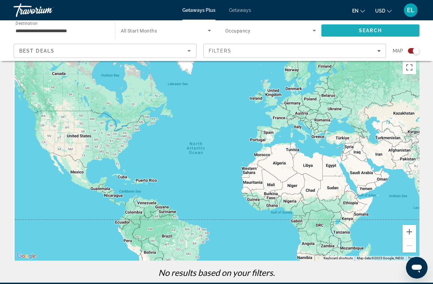
click at [383, 36] on span "Search" at bounding box center [371, 30] width 98 height 16
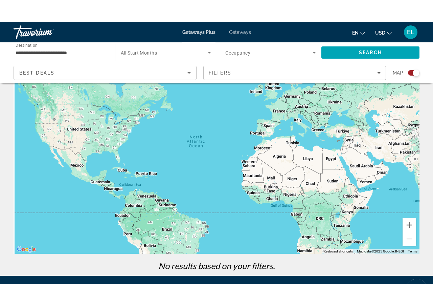
scroll to position [0, 0]
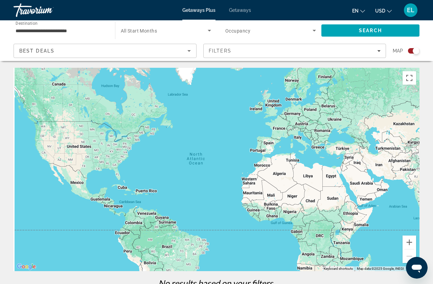
click at [63, 35] on input "**********" at bounding box center [61, 31] width 91 height 8
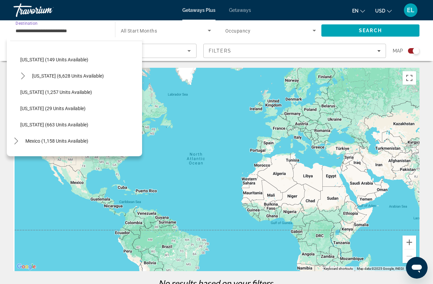
scroll to position [590, 0]
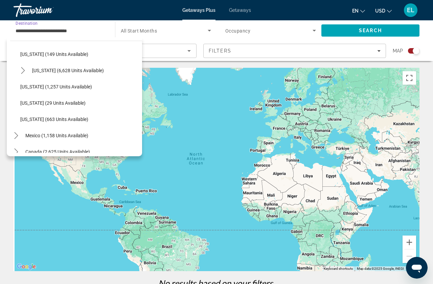
click at [75, 122] on span "Wisconsin (663 units available)" at bounding box center [54, 118] width 68 height 5
type input "**********"
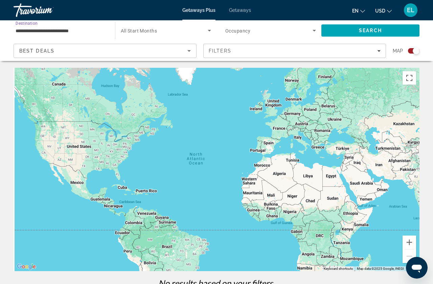
click at [210, 31] on icon "Search widget" at bounding box center [209, 31] width 3 height 2
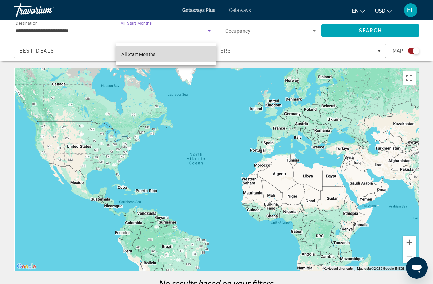
click at [174, 56] on mat-option "All Start Months" at bounding box center [166, 54] width 101 height 16
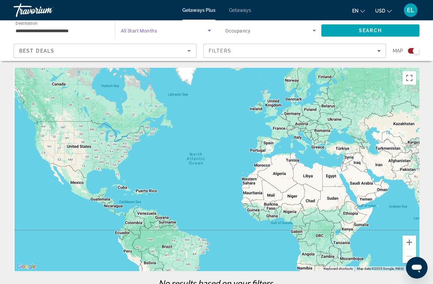
click at [313, 34] on icon "Search widget" at bounding box center [314, 30] width 8 height 8
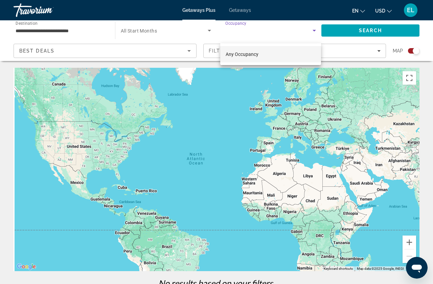
click at [259, 55] on span "Any Occupancy" at bounding box center [242, 53] width 33 height 5
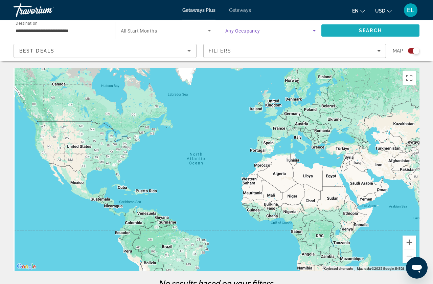
click at [376, 33] on span "Search" at bounding box center [370, 30] width 23 height 5
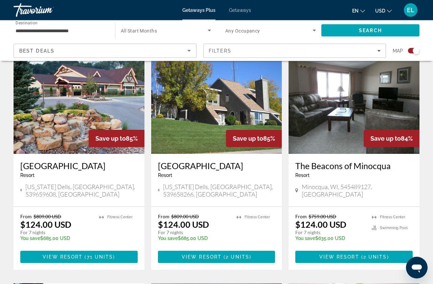
scroll to position [253, 0]
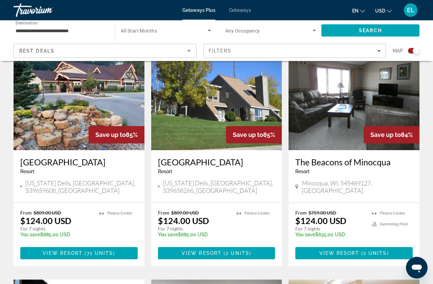
click at [104, 124] on img "Main content" at bounding box center [79, 96] width 131 height 108
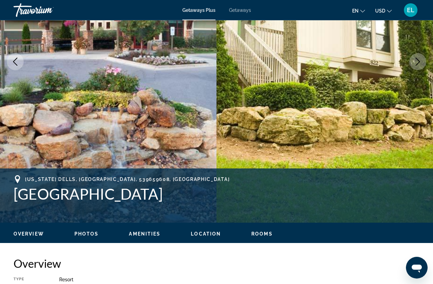
scroll to position [120, 0]
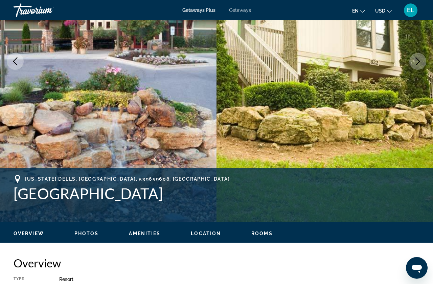
click at [412, 70] on button "Next image" at bounding box center [418, 61] width 17 height 17
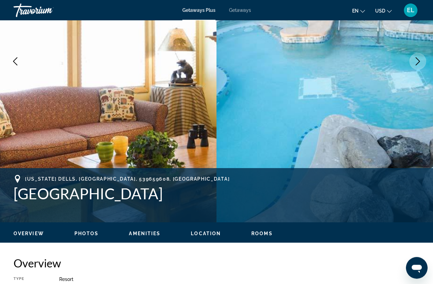
click at [415, 70] on button "Next image" at bounding box center [418, 61] width 17 height 17
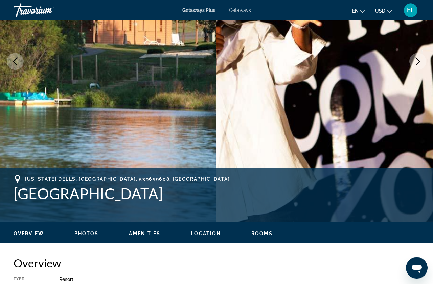
click at [415, 65] on icon "Next image" at bounding box center [418, 61] width 8 height 8
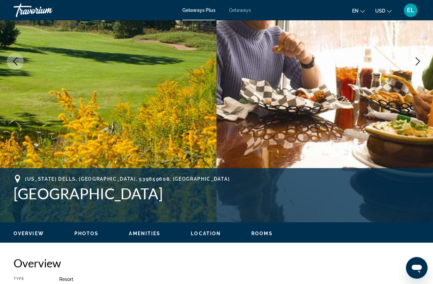
click at [417, 65] on icon "Next image" at bounding box center [418, 61] width 8 height 8
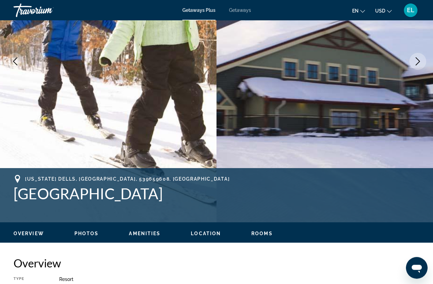
click at [414, 65] on icon "Next image" at bounding box center [418, 61] width 8 height 8
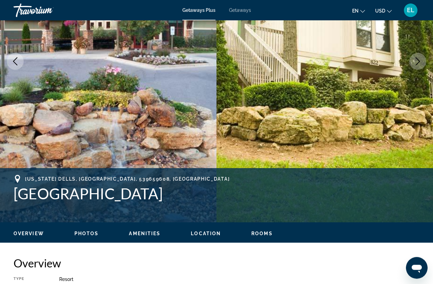
click at [421, 65] on icon "Next image" at bounding box center [418, 61] width 8 height 8
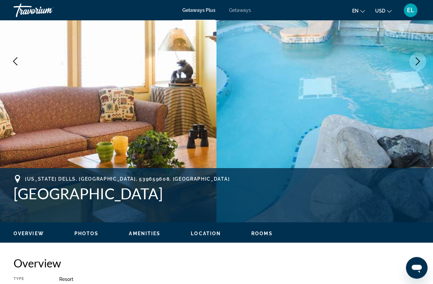
click at [416, 70] on button "Next image" at bounding box center [418, 61] width 17 height 17
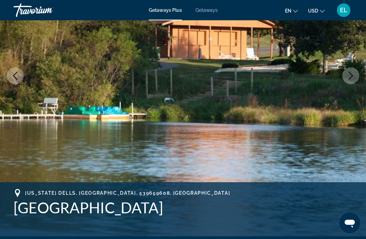
scroll to position [101, 0]
